Goal: Complete application form

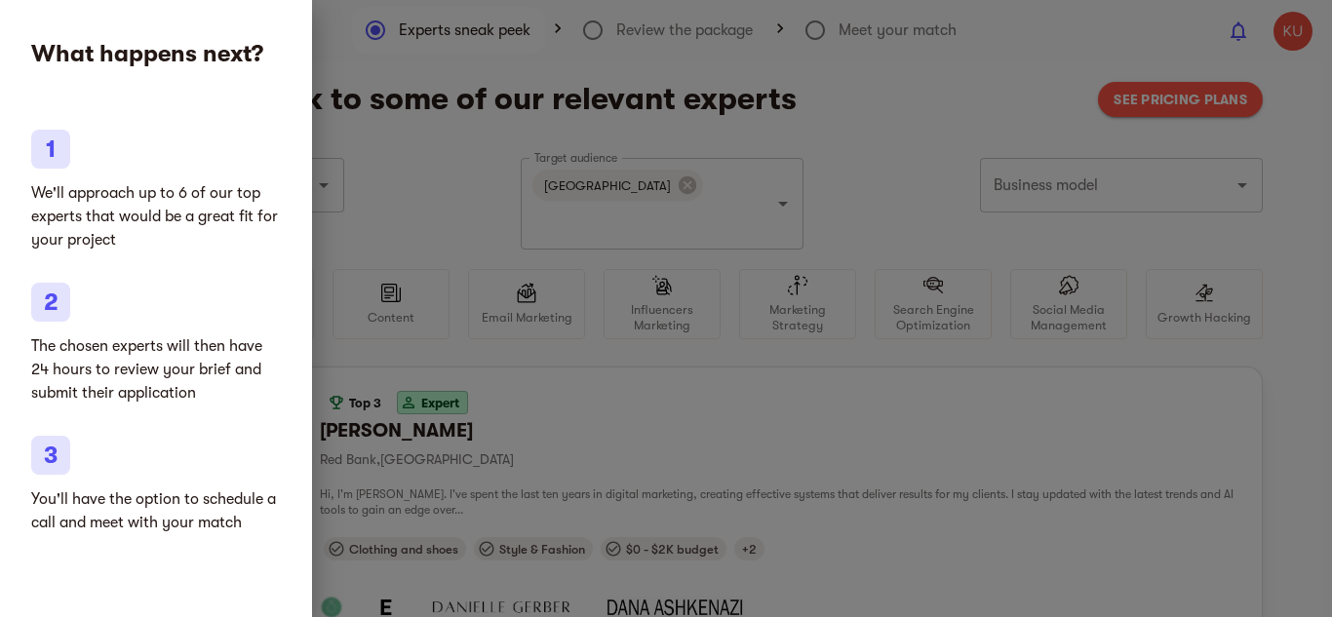
click at [1040, 349] on div at bounding box center [666, 308] width 1332 height 617
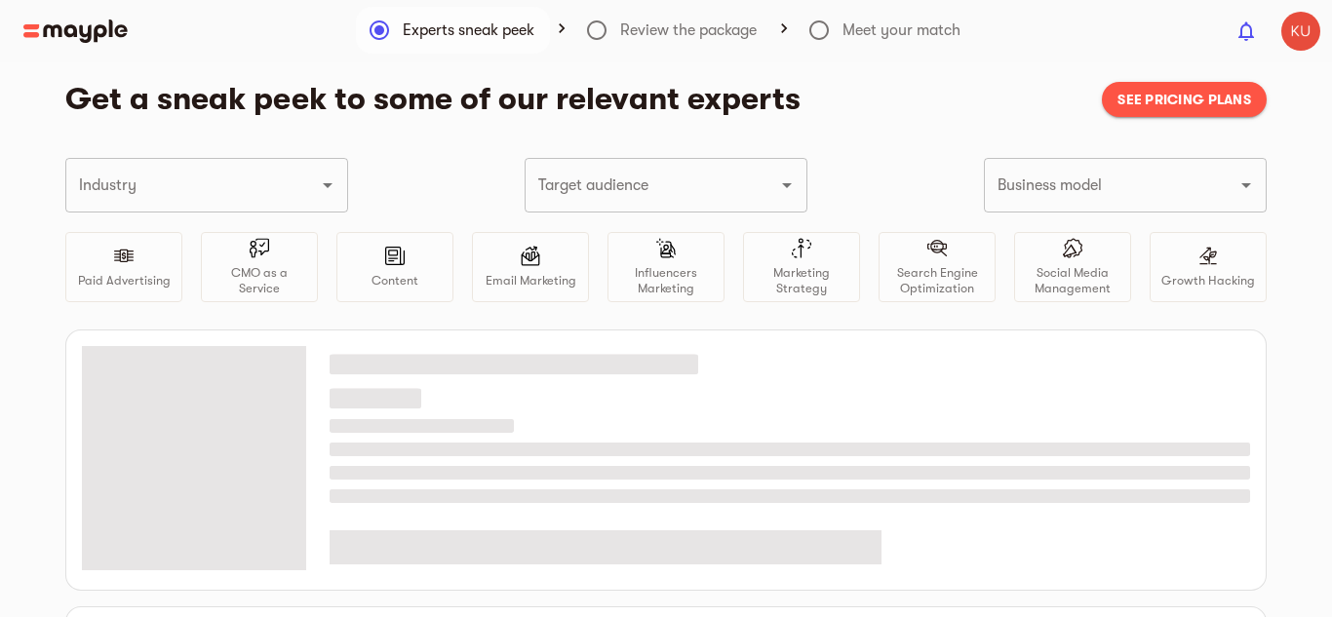
type input "Clothing and shoes"
